Goal: Task Accomplishment & Management: Manage account settings

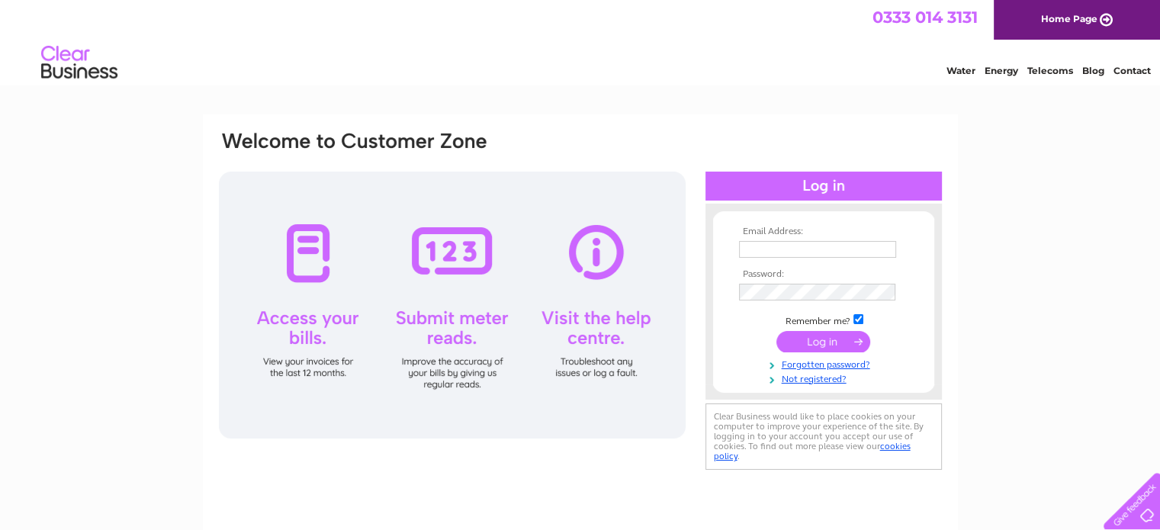
type input "jackie@kaimpark.info"
click at [822, 342] on input "submit" at bounding box center [824, 341] width 94 height 21
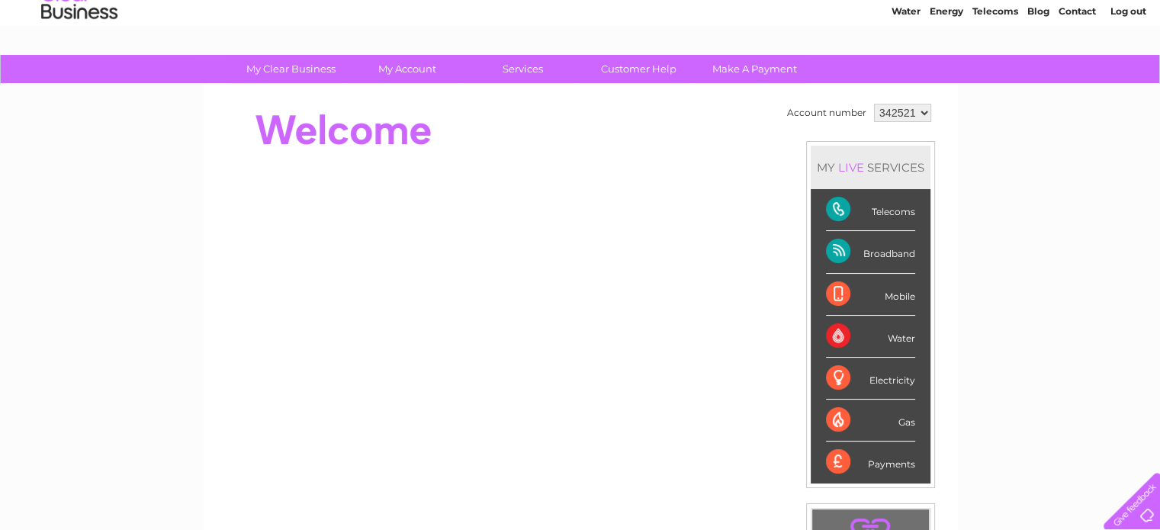
scroll to position [76, 0]
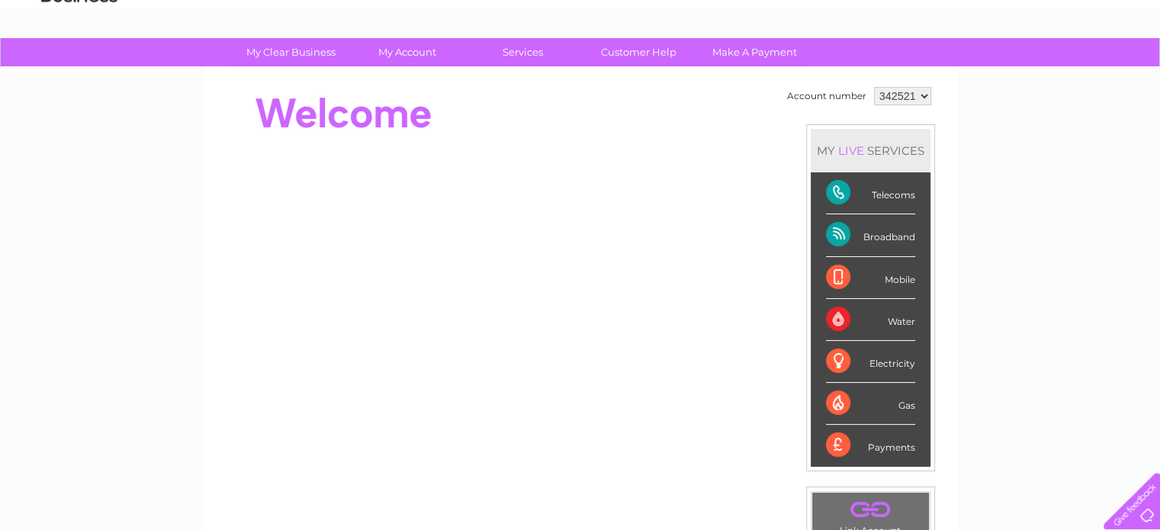
click at [921, 99] on select "342521 900629" at bounding box center [902, 96] width 57 height 18
select select "900629"
click at [874, 87] on select "342521 900629" at bounding box center [902, 96] width 57 height 18
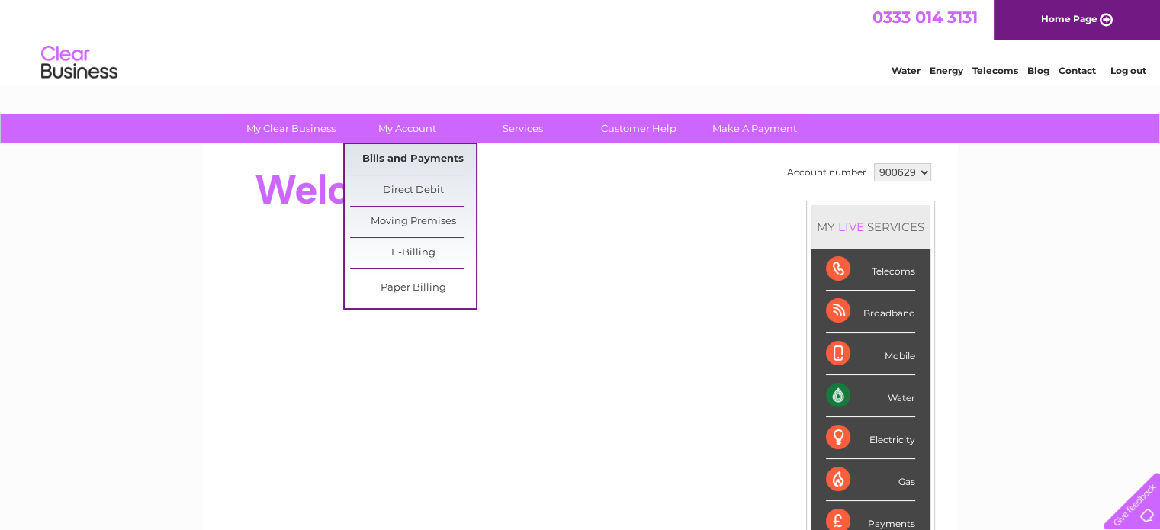
click at [417, 161] on link "Bills and Payments" at bounding box center [413, 159] width 126 height 31
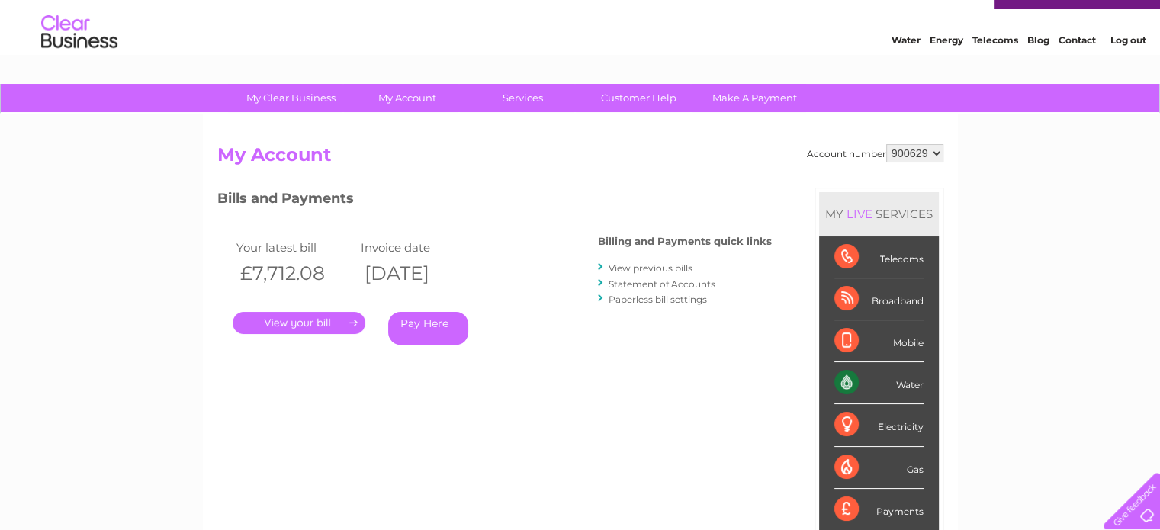
scroll to position [76, 0]
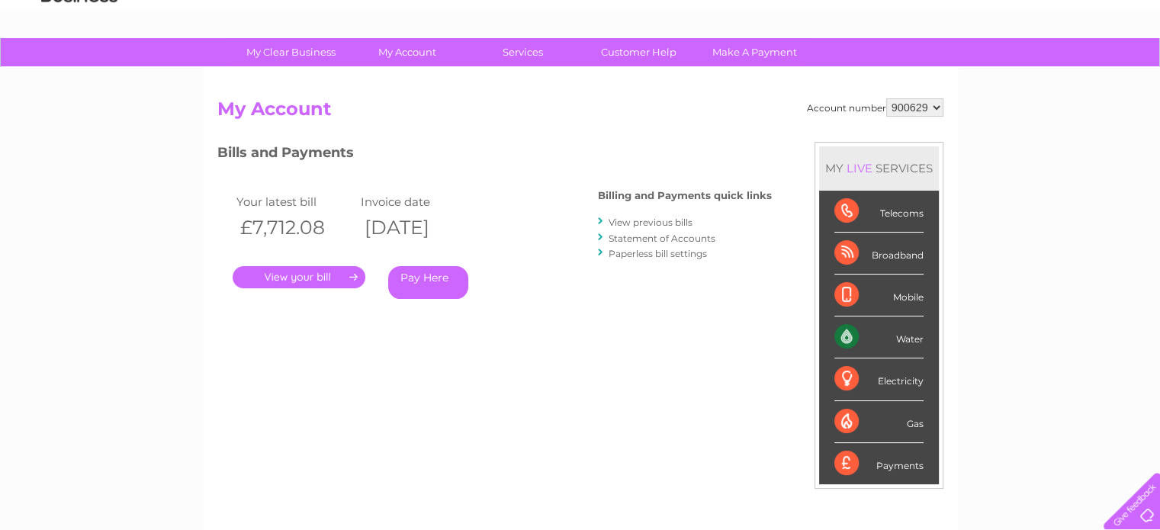
click at [658, 221] on link "View previous bills" at bounding box center [651, 222] width 84 height 11
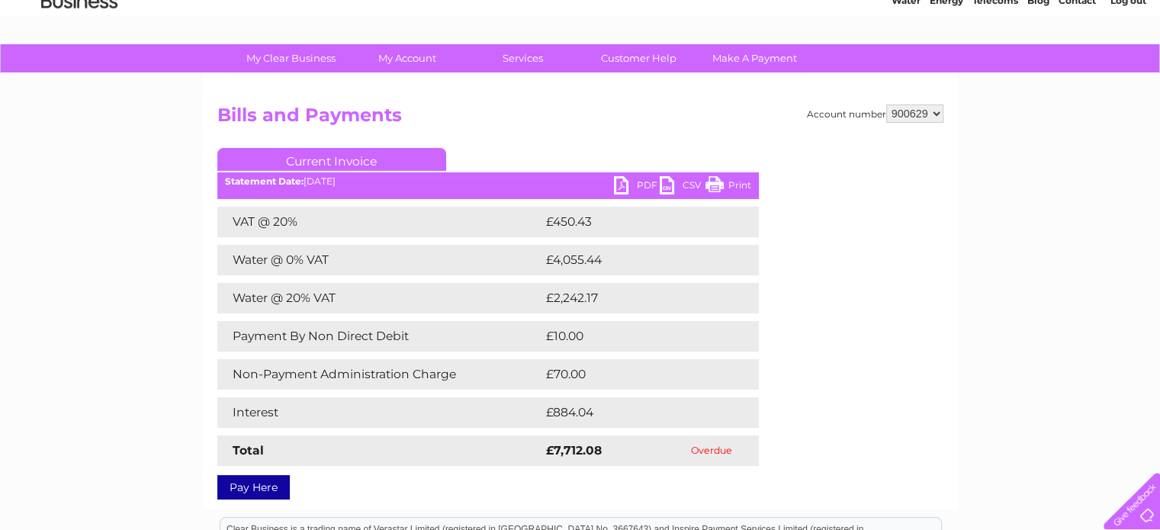
scroll to position [76, 0]
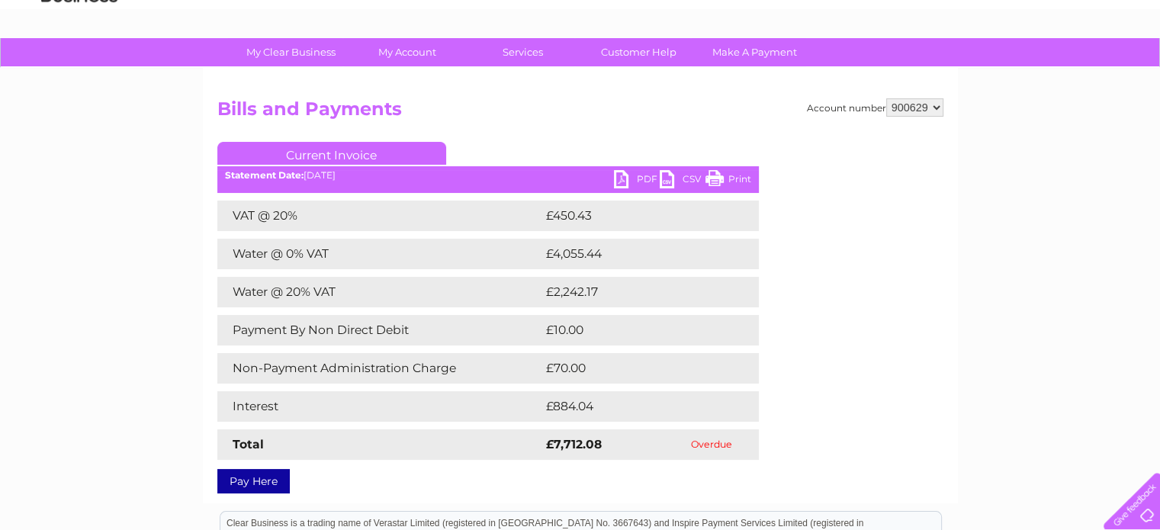
click at [629, 175] on link "PDF" at bounding box center [637, 181] width 46 height 22
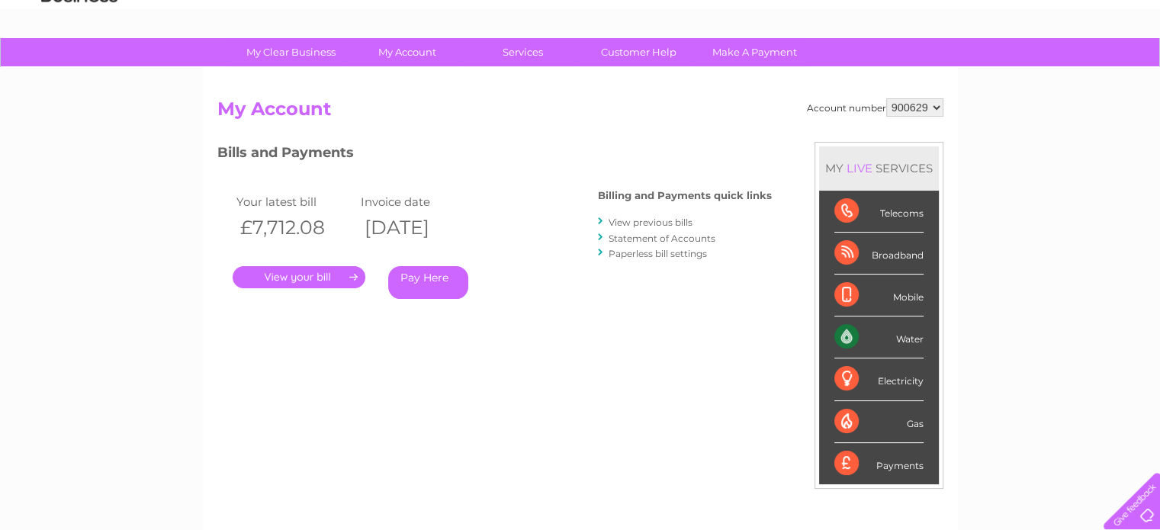
click at [638, 237] on link "Statement of Accounts" at bounding box center [662, 238] width 107 height 11
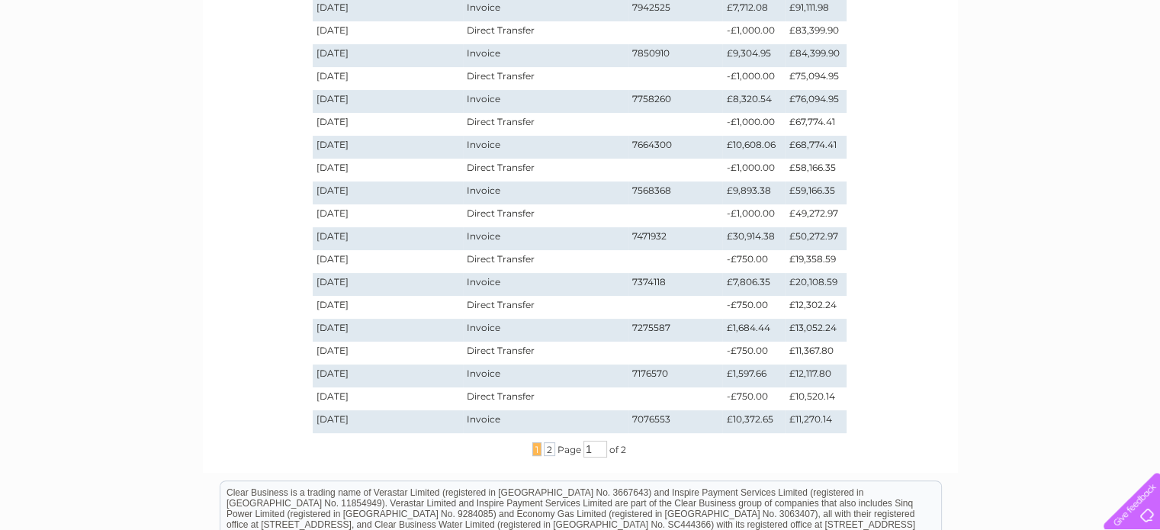
scroll to position [305, 0]
click at [546, 451] on span "2" at bounding box center [549, 448] width 11 height 14
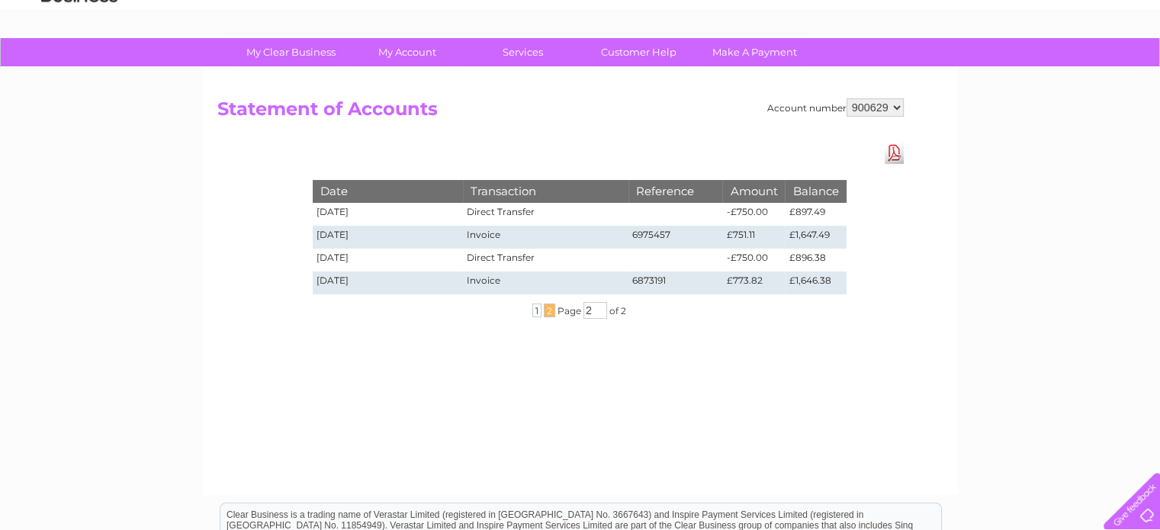
scroll to position [76, 0]
click at [534, 310] on span "1" at bounding box center [536, 311] width 9 height 14
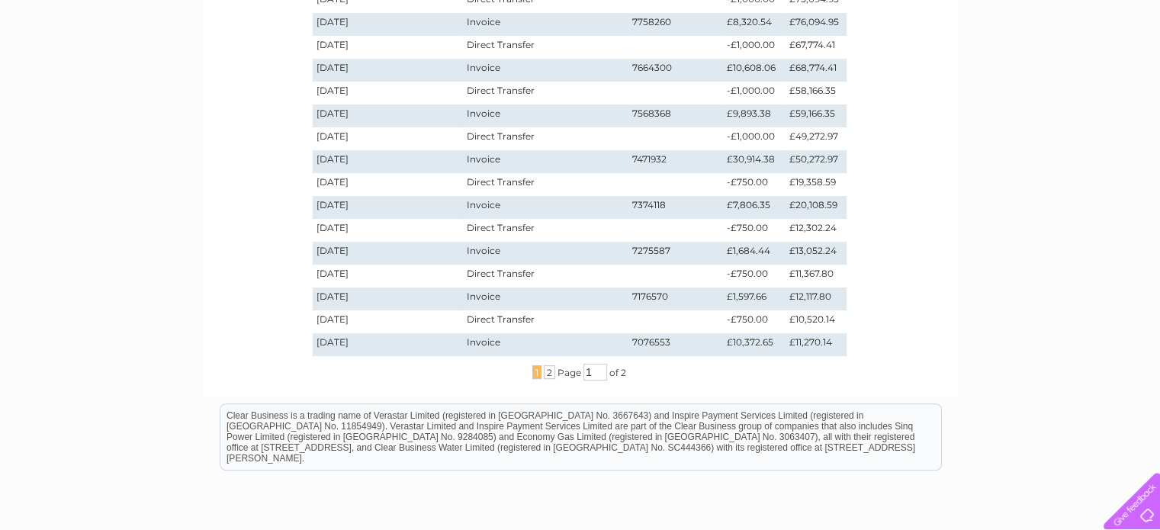
scroll to position [381, 0]
click at [548, 374] on span "2" at bounding box center [549, 372] width 11 height 14
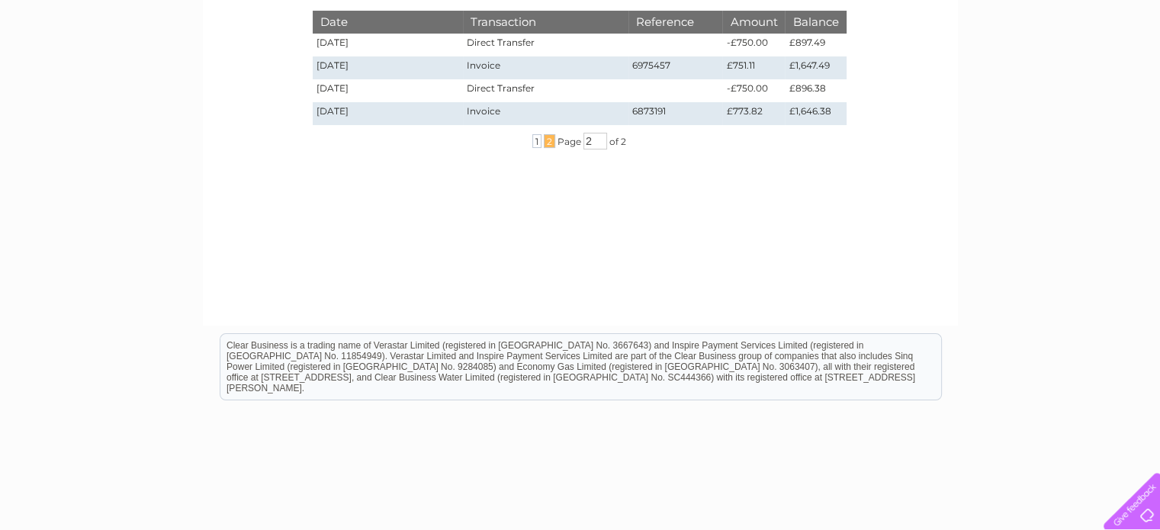
scroll to position [160, 0]
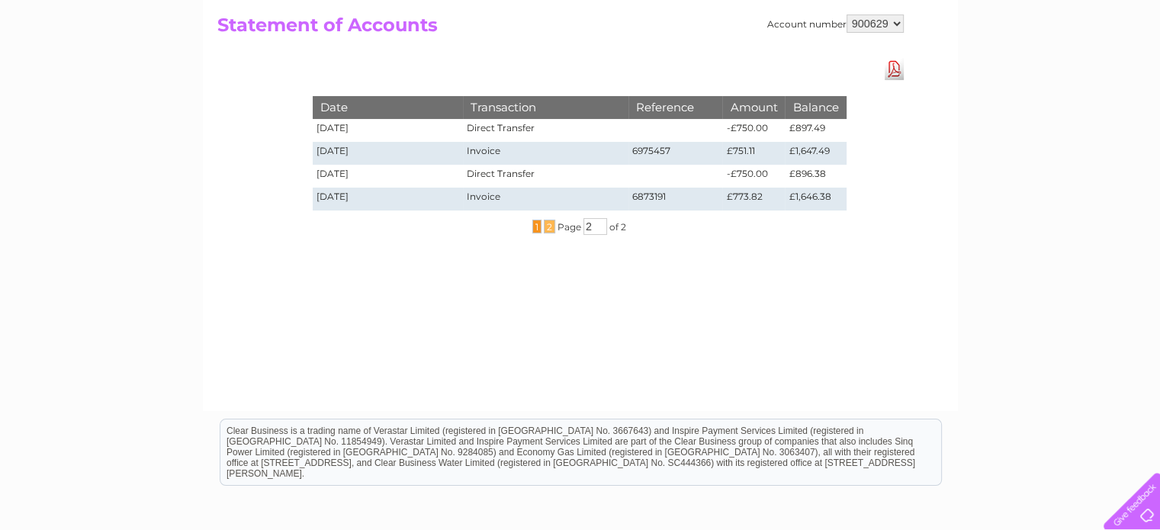
click at [533, 225] on span "1" at bounding box center [536, 227] width 9 height 14
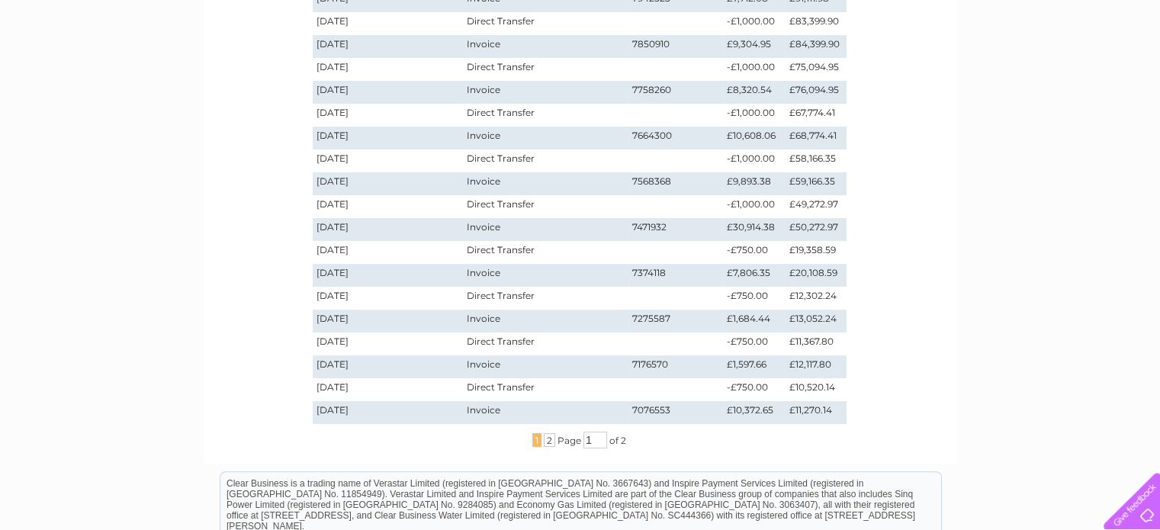
scroll to position [236, 0]
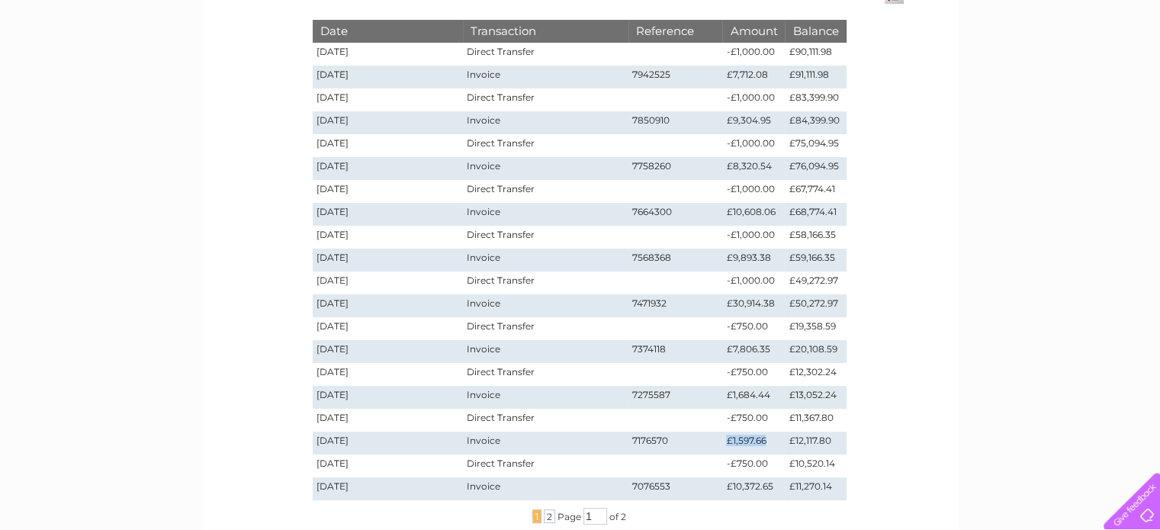
drag, startPoint x: 767, startPoint y: 440, endPoint x: 719, endPoint y: 448, distance: 47.9
click at [719, 448] on tr "03/12/2024 Invoice 7176570 £1,597.66 £12,117.80" at bounding box center [580, 443] width 534 height 23
drag, startPoint x: 762, startPoint y: 391, endPoint x: 725, endPoint y: 390, distance: 37.4
click at [725, 390] on td "£1,684.44" at bounding box center [753, 397] width 63 height 23
drag, startPoint x: 766, startPoint y: 346, endPoint x: 737, endPoint y: 352, distance: 29.5
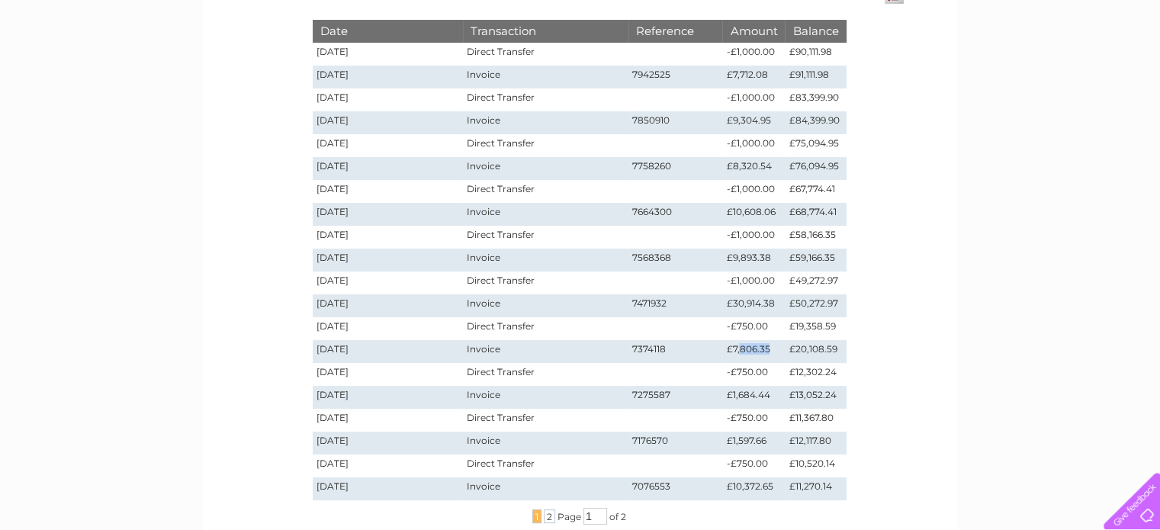
click at [737, 352] on td "£7,806.35" at bounding box center [753, 351] width 63 height 23
drag, startPoint x: 770, startPoint y: 304, endPoint x: 735, endPoint y: 304, distance: 35.1
click at [735, 304] on td "£30,914.38" at bounding box center [753, 305] width 63 height 23
click at [550, 512] on span "2" at bounding box center [549, 517] width 11 height 14
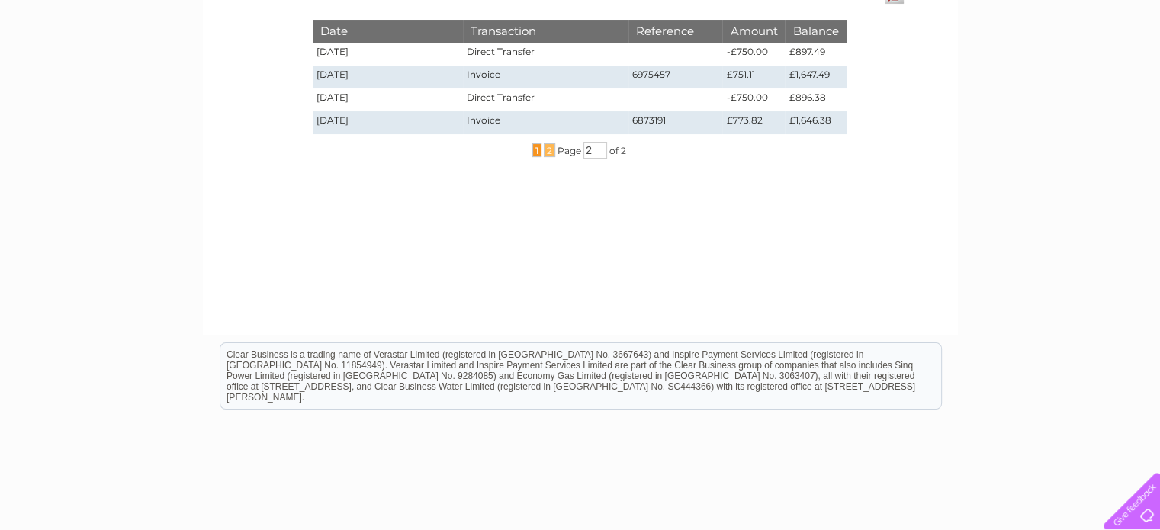
click at [534, 149] on span "1" at bounding box center [536, 150] width 9 height 14
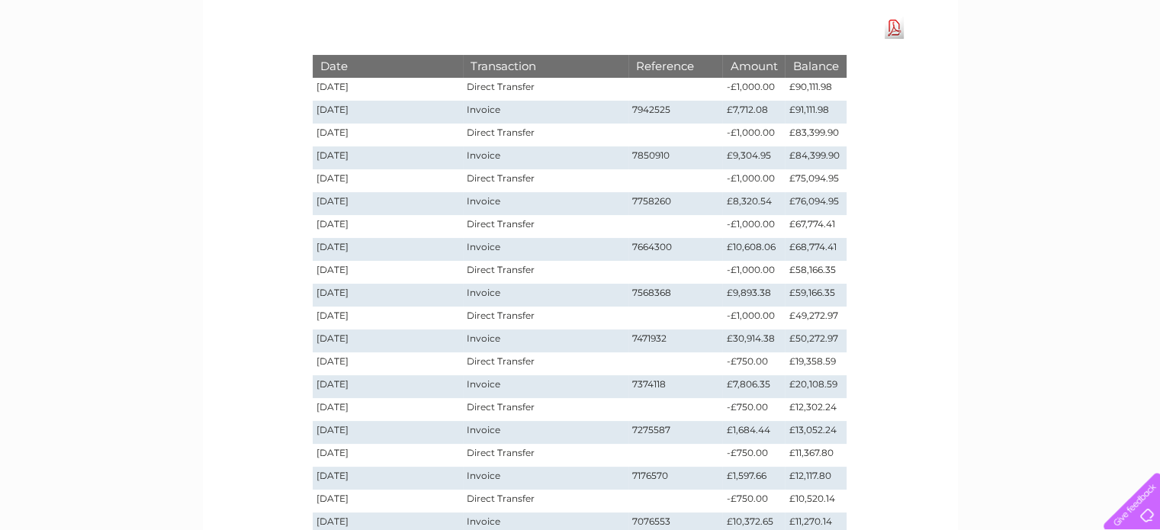
scroll to position [229, 0]
